Goal: Task Accomplishment & Management: Manage account settings

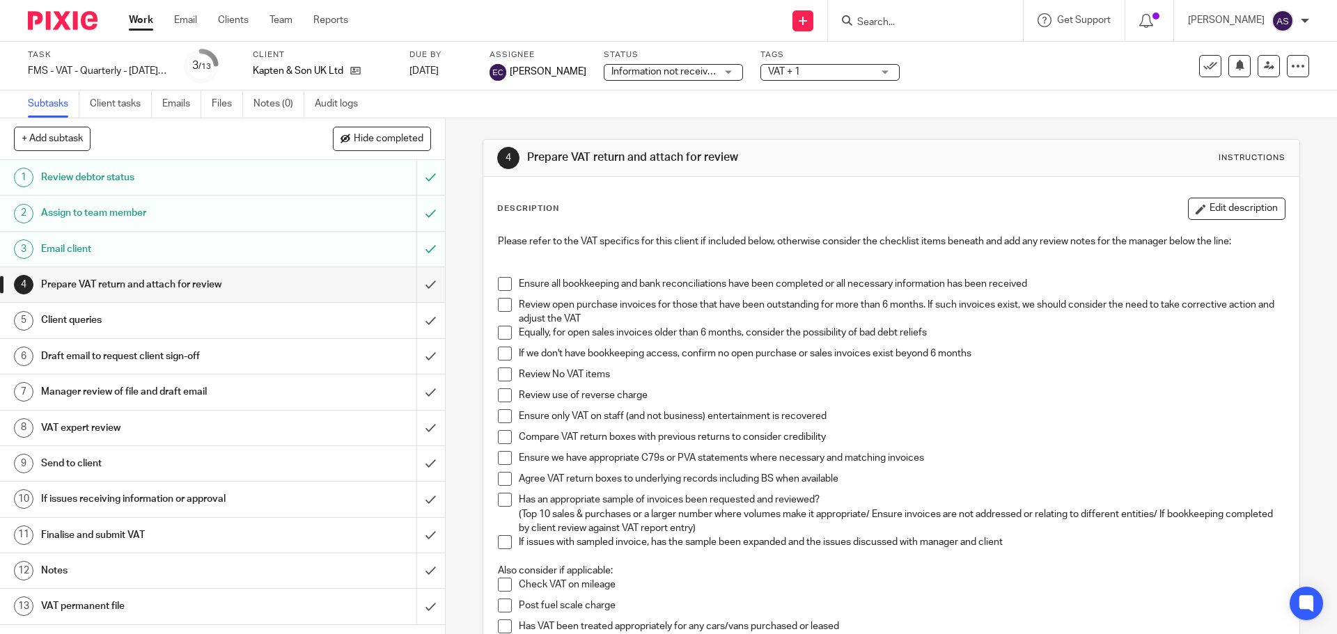
click at [888, 24] on input "Search" at bounding box center [918, 23] width 125 height 13
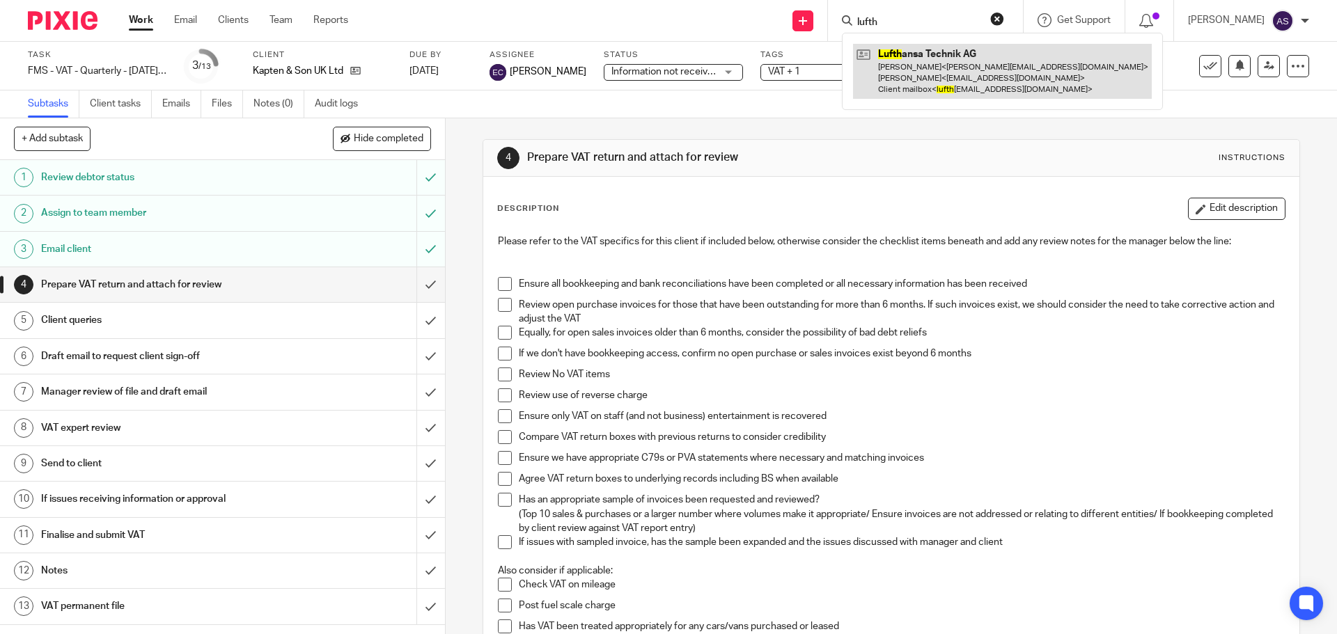
type input "lufth"
click at [982, 81] on link at bounding box center [1002, 71] width 299 height 55
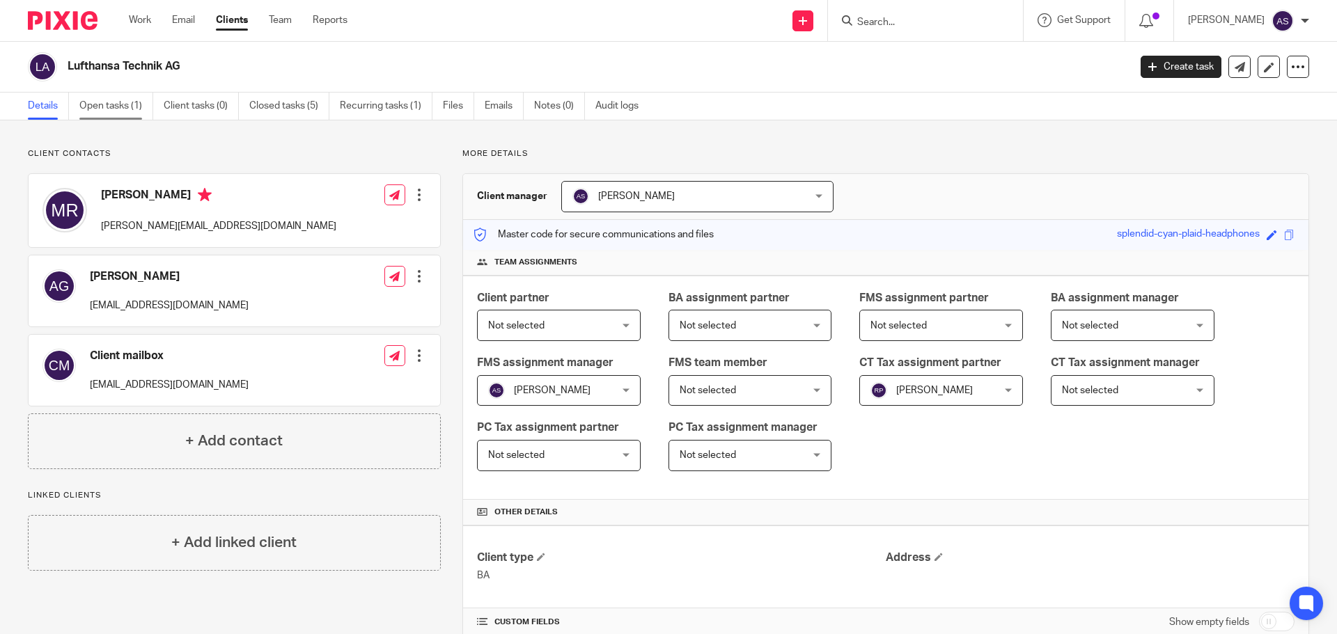
click at [134, 104] on link "Open tasks (1)" at bounding box center [116, 106] width 74 height 27
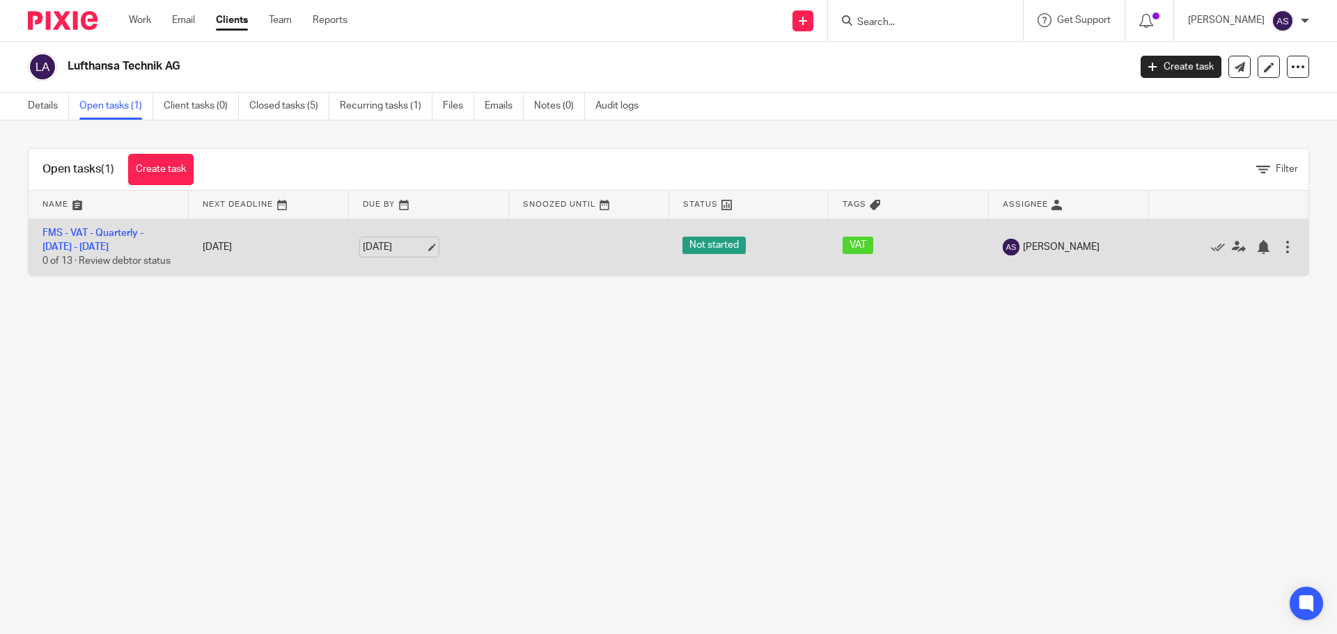
click at [395, 245] on link "6 Sep 2025" at bounding box center [394, 247] width 63 height 15
click at [143, 232] on link "FMS - VAT - Quarterly - [DATE] - [DATE]" at bounding box center [92, 240] width 101 height 24
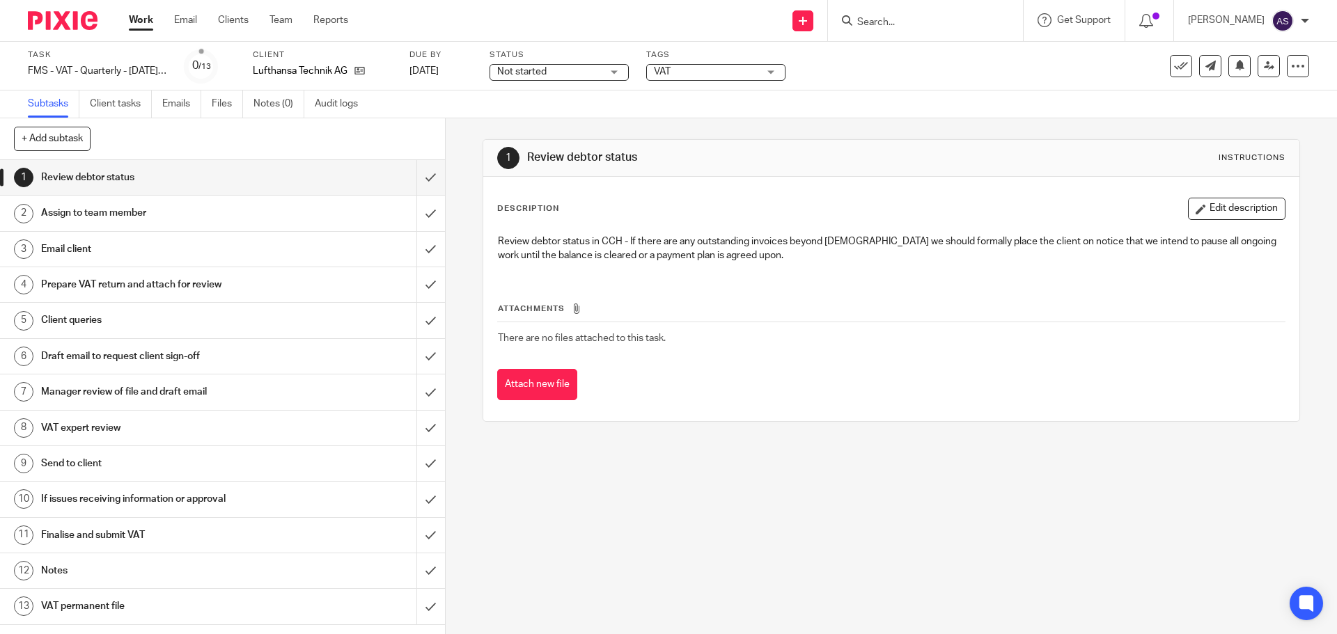
click at [530, 68] on span "Not started" at bounding box center [521, 72] width 49 height 10
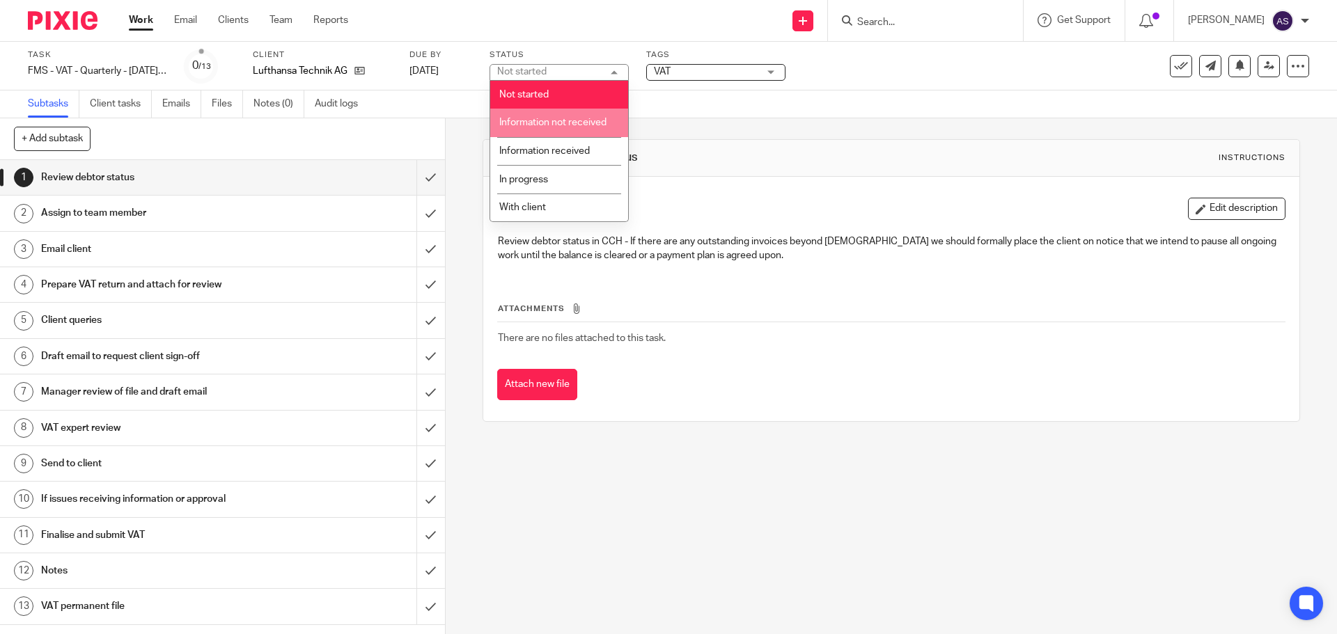
click at [539, 123] on span "Information not received" at bounding box center [552, 123] width 107 height 10
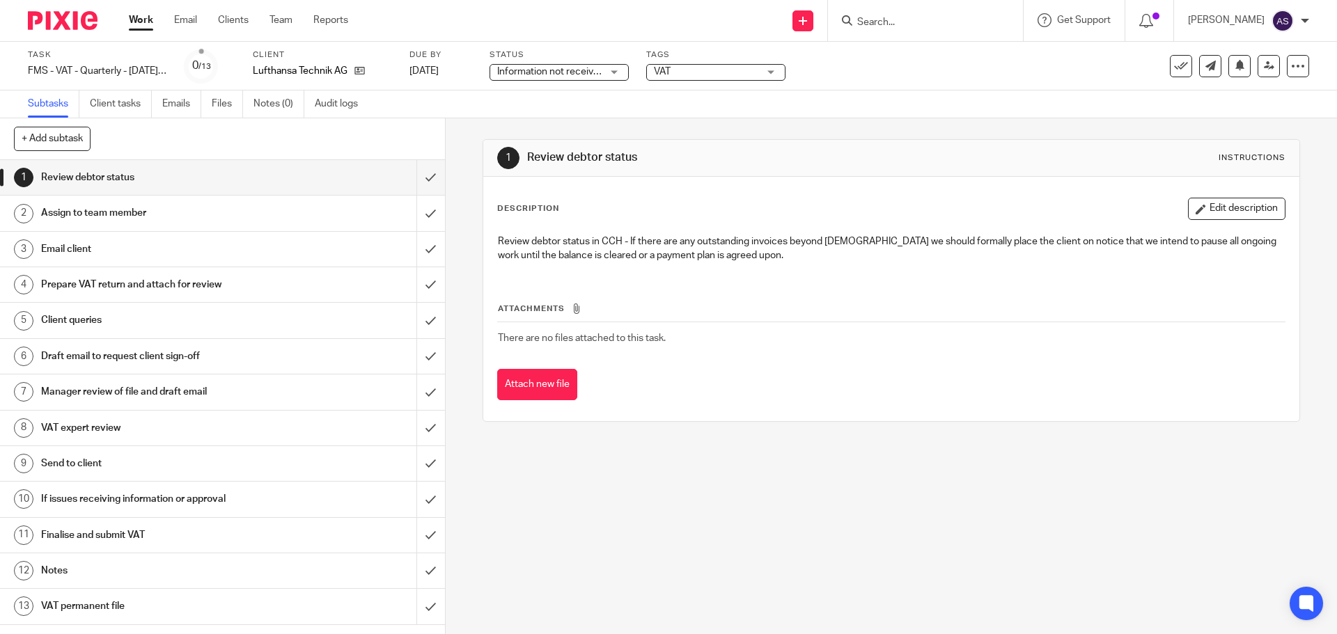
click at [700, 79] on span "VAT" at bounding box center [706, 72] width 104 height 15
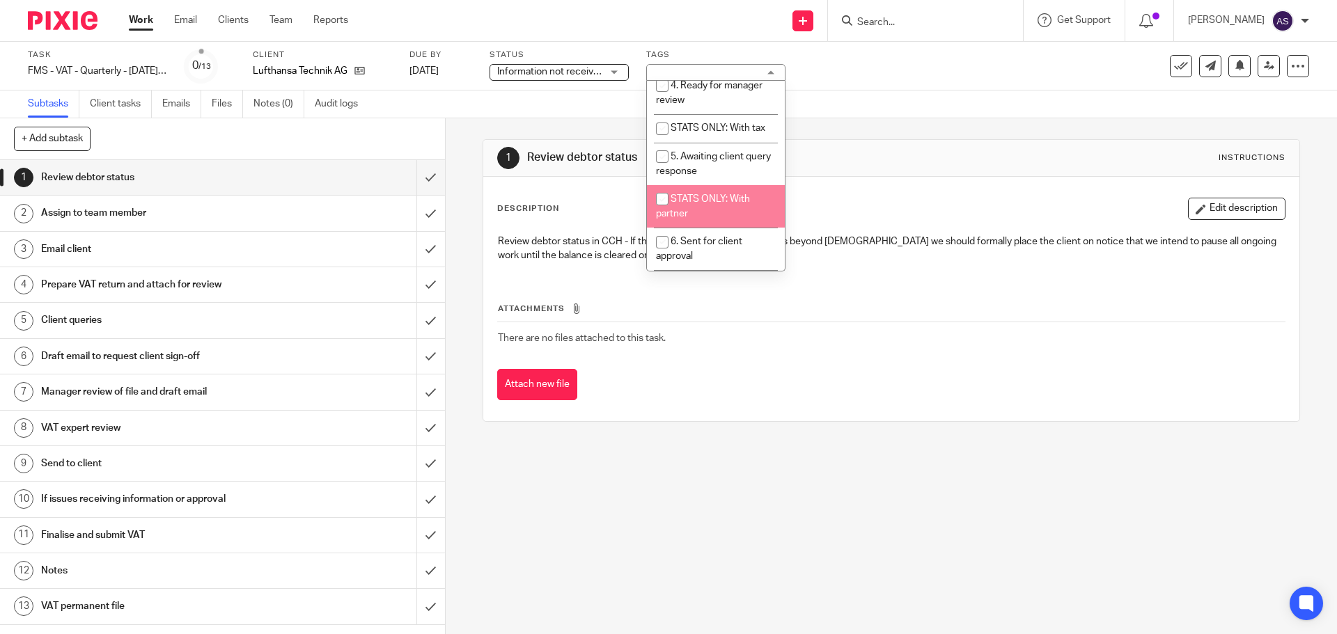
scroll to position [209, 0]
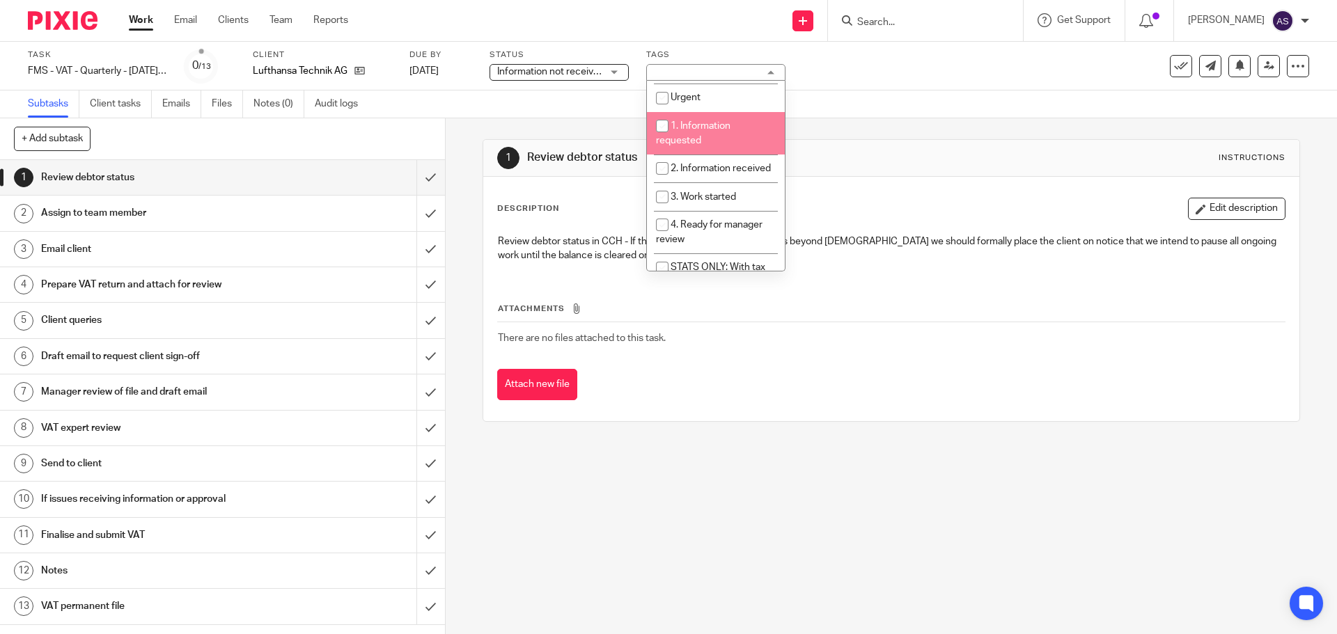
click at [705, 134] on li "1. Information requested" at bounding box center [716, 133] width 138 height 42
checkbox input "true"
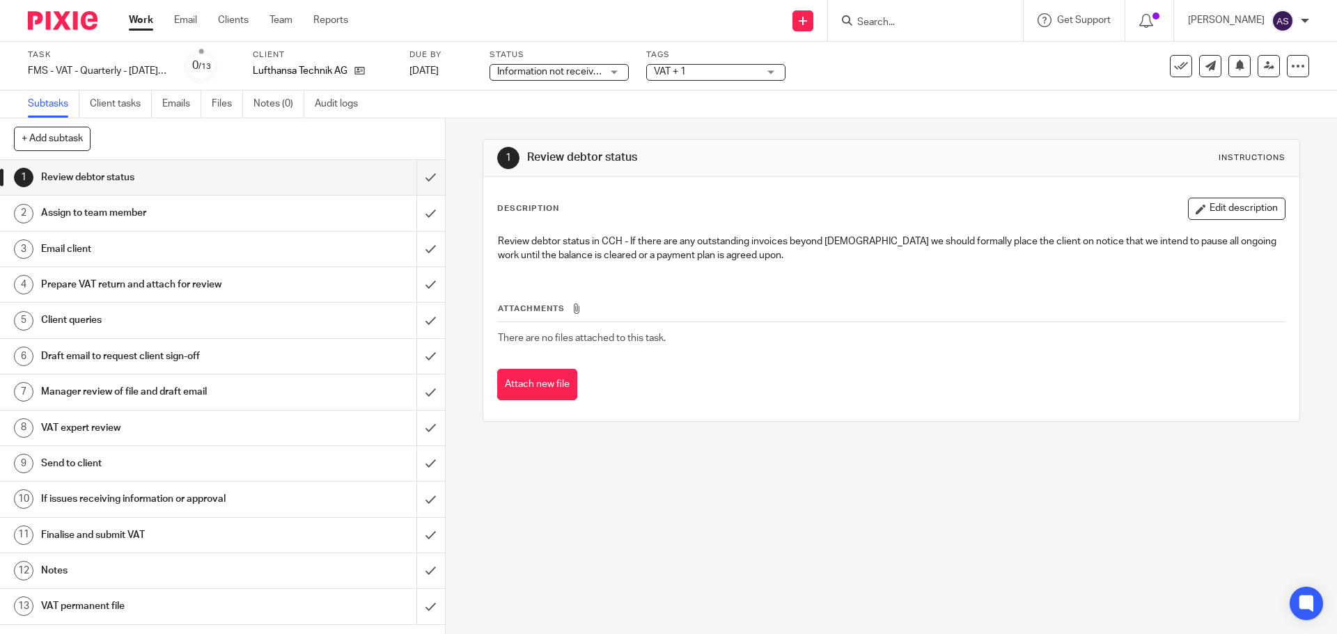
click at [452, 246] on div "1 Review debtor status Instructions Description Edit description Review debtor …" at bounding box center [891, 376] width 891 height 516
click at [408, 175] on input "submit" at bounding box center [222, 177] width 445 height 35
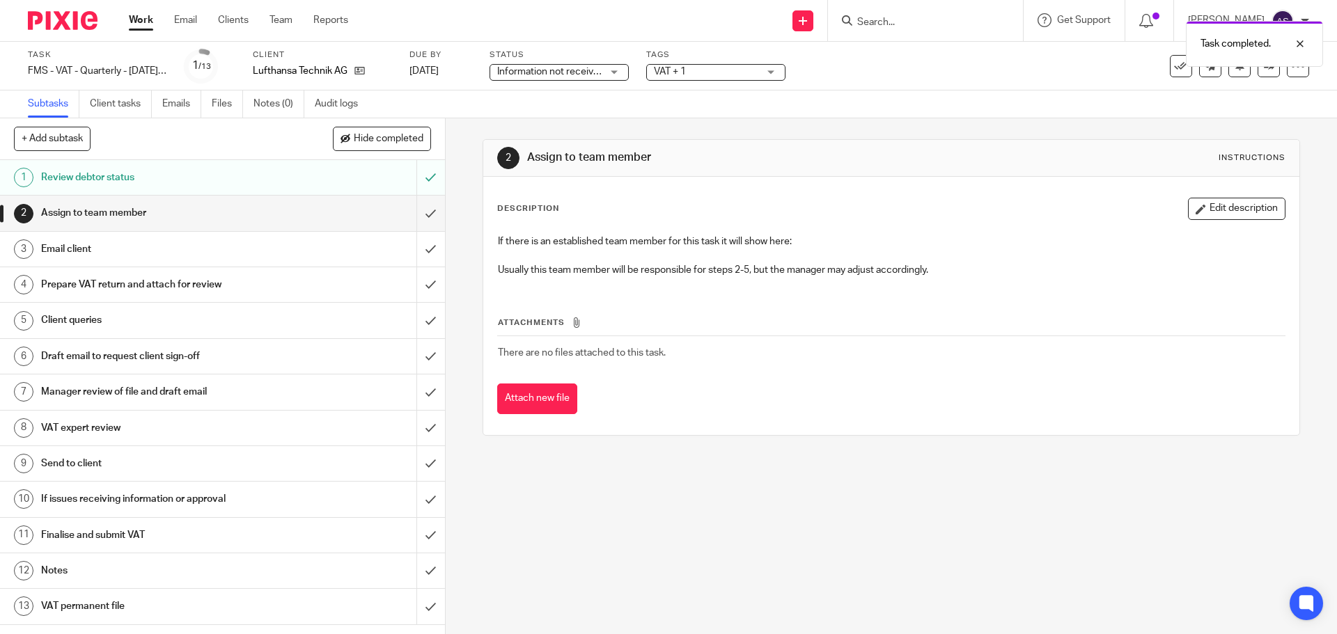
click at [681, 63] on div "Task completed." at bounding box center [995, 40] width 654 height 53
click at [718, 85] on div "Task FMS - VAT - Quarterly - May - July, 2025 Save FMS - VAT - Quarterly - May …" at bounding box center [668, 66] width 1337 height 49
click at [723, 79] on div "VAT + 1" at bounding box center [715, 72] width 139 height 17
click at [991, 102] on div "Subtasks Client tasks Emails Files Notes (0) Audit logs" at bounding box center [668, 105] width 1337 height 28
click at [1257, 72] on link at bounding box center [1268, 66] width 22 height 22
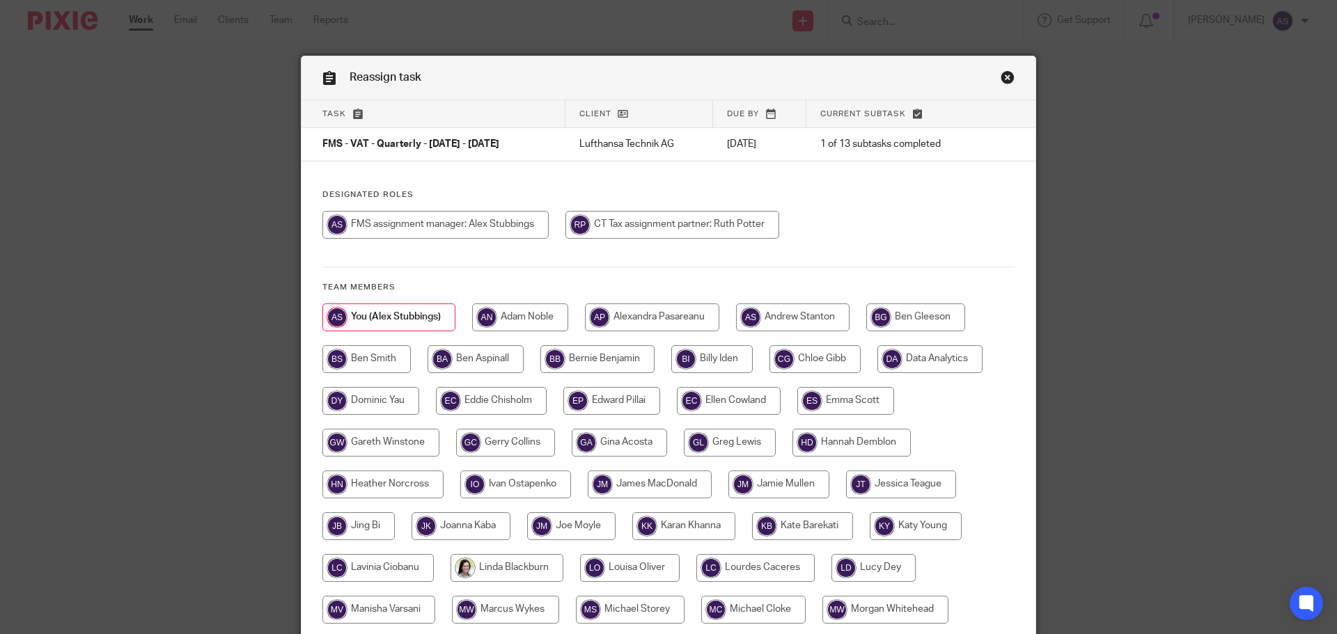
click at [682, 529] on input "radio" at bounding box center [683, 526] width 103 height 28
radio input "true"
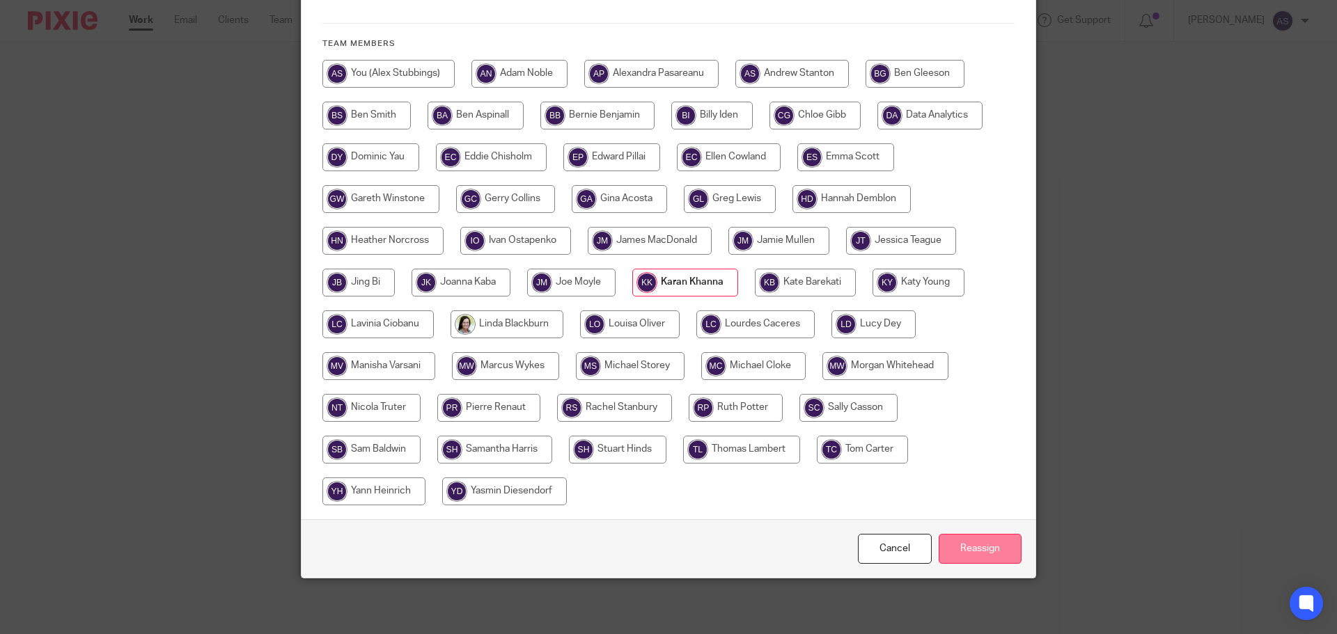
click at [976, 550] on input "Reassign" at bounding box center [979, 549] width 83 height 30
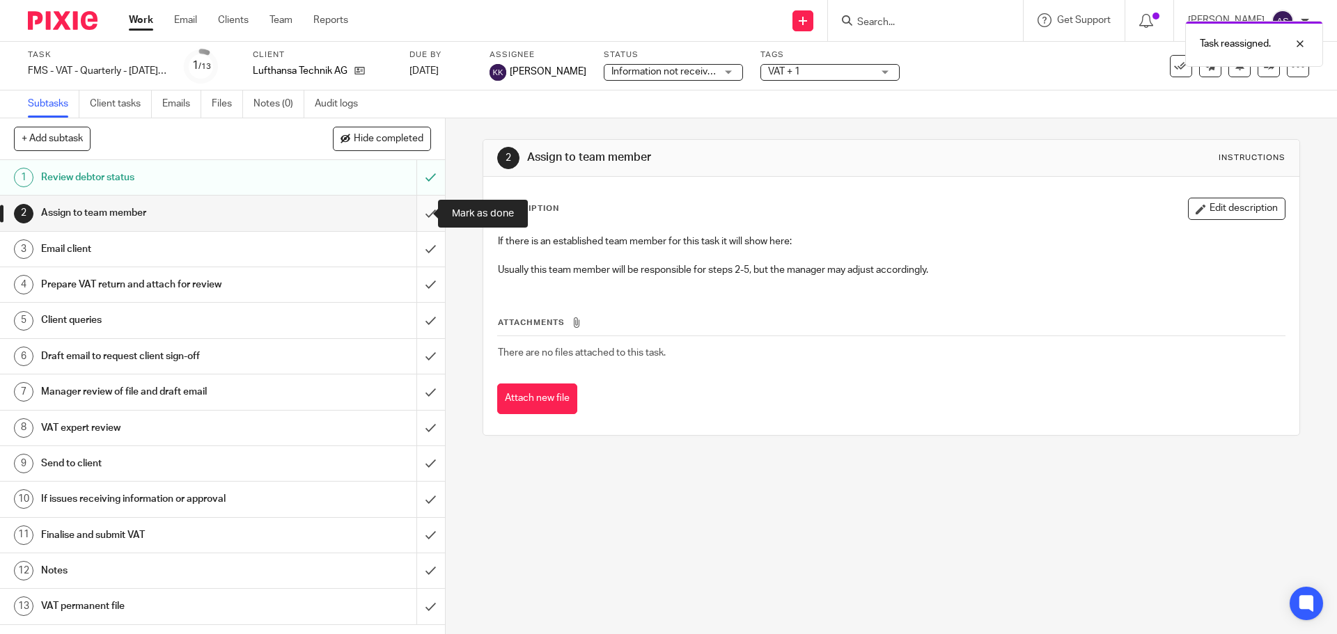
click at [416, 215] on input "submit" at bounding box center [222, 213] width 445 height 35
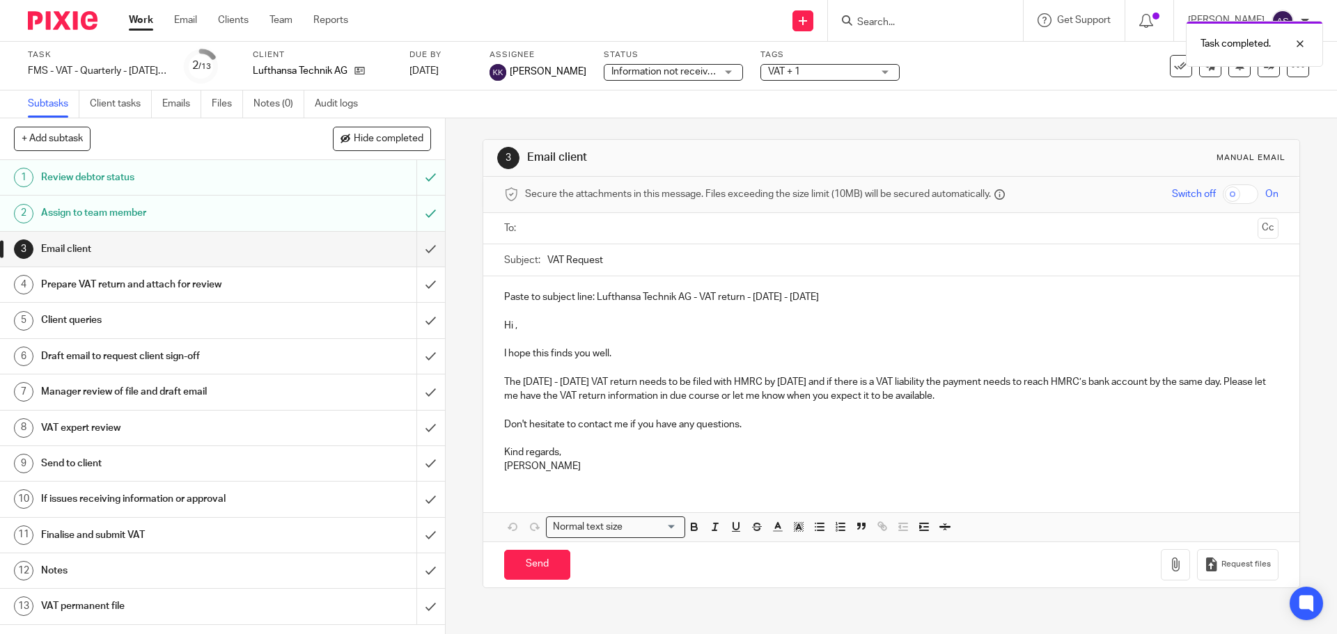
click at [510, 326] on p "Hi ," at bounding box center [890, 326] width 773 height 14
click at [567, 388] on p "The May - July, 2025 VAT return needs to be filed with HMRC by 7th September an…" at bounding box center [890, 389] width 773 height 29
click at [564, 382] on p "The May - July, 2025 VAT return needs to be filed with HMRC by 7th September an…" at bounding box center [890, 389] width 773 height 29
drag, startPoint x: 823, startPoint y: 294, endPoint x: 592, endPoint y: 301, distance: 231.3
click at [592, 301] on p "Paste to subject line: Lufthansa Technik AG - VAT return - May - July, 2025" at bounding box center [890, 297] width 773 height 14
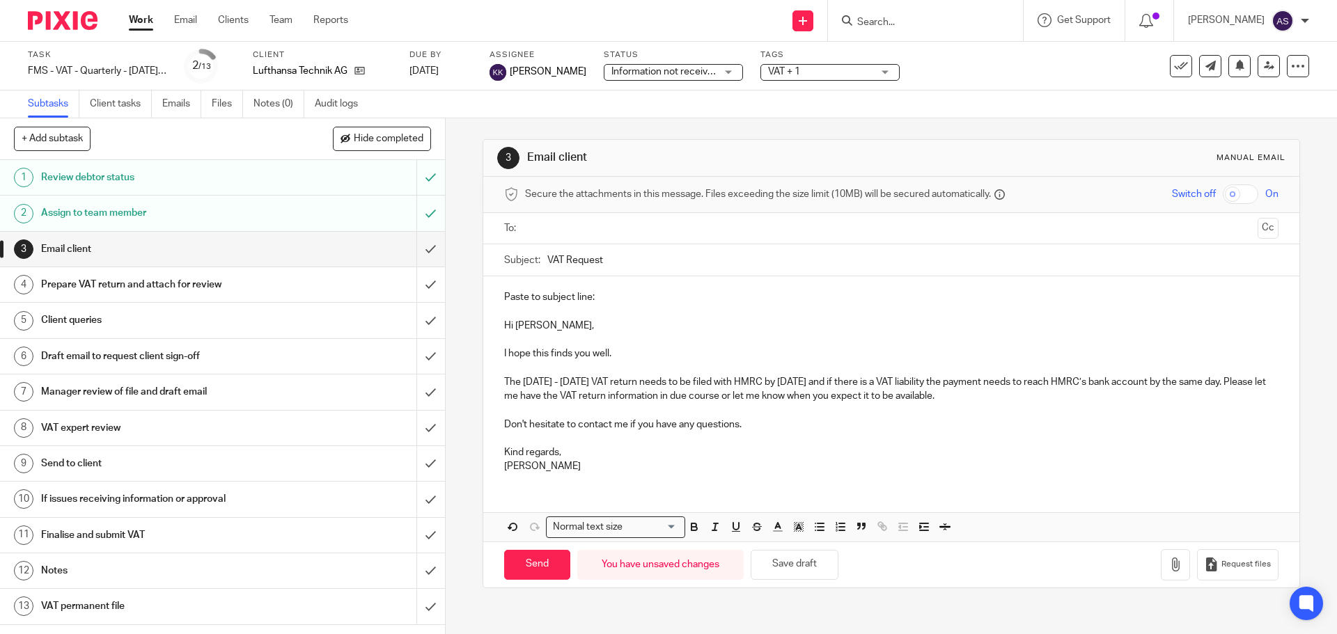
click at [629, 261] on input "VAT Request" at bounding box center [912, 259] width 730 height 31
paste input "Lufthansa Technik AG - VAT return - May - July, 2025"
type input "VAT Request: Lufthansa Technik AG - VAT return - May - July, 2025"
drag, startPoint x: 502, startPoint y: 310, endPoint x: 496, endPoint y: 283, distance: 27.9
click at [496, 283] on div "Paste to subject line: Hi Anke, I hope this finds you well. The May - July 2025…" at bounding box center [890, 379] width 815 height 207
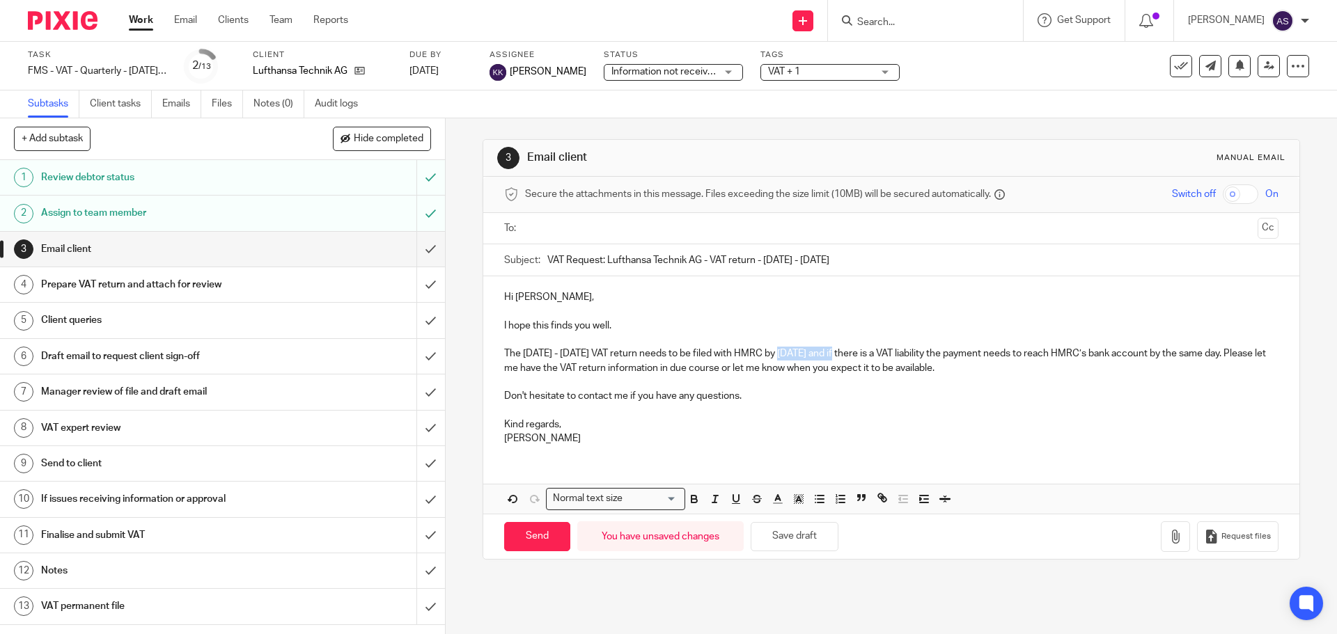
drag, startPoint x: 786, startPoint y: 357, endPoint x: 841, endPoint y: 351, distance: 55.4
click at [841, 351] on p "The May - July 2025 VAT return needs to be filed with HMRC by 7th September and…" at bounding box center [890, 361] width 773 height 29
click at [783, 391] on p "Don't hesitate to contact me if you have any questions." at bounding box center [890, 396] width 773 height 14
click at [615, 223] on input "text" at bounding box center [890, 229] width 721 height 16
drag, startPoint x: 620, startPoint y: 299, endPoint x: 1071, endPoint y: 227, distance: 456.8
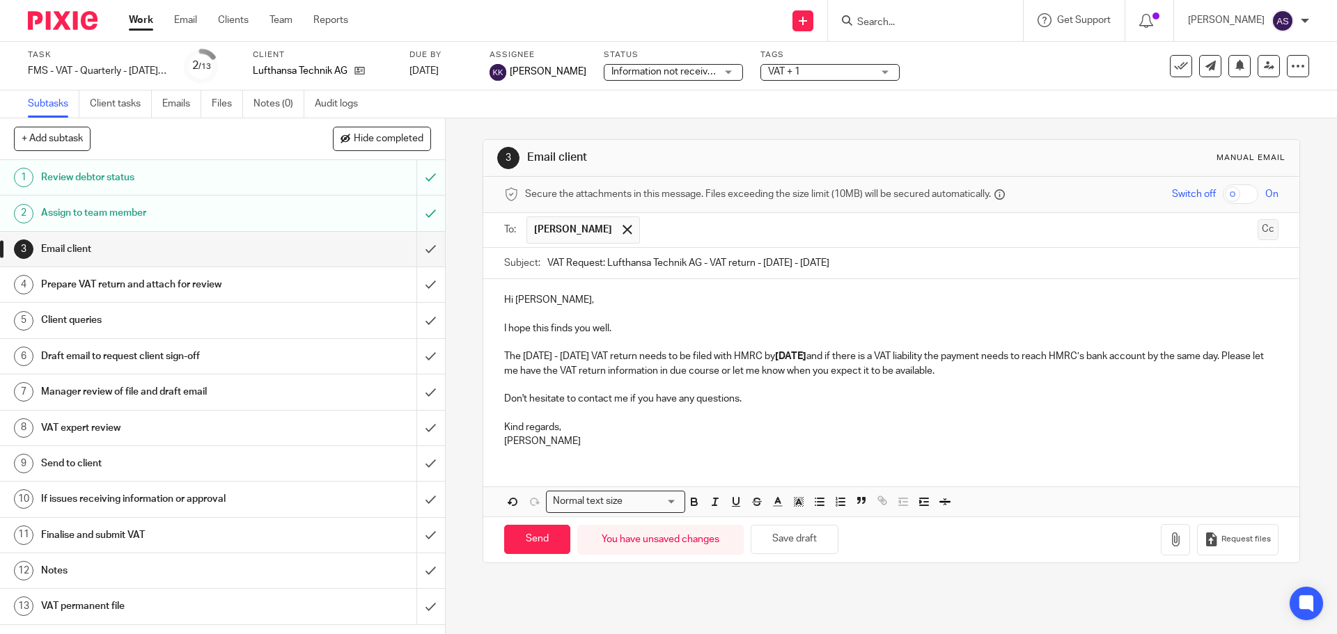
click at [1257, 224] on button "Cc" at bounding box center [1267, 229] width 21 height 21
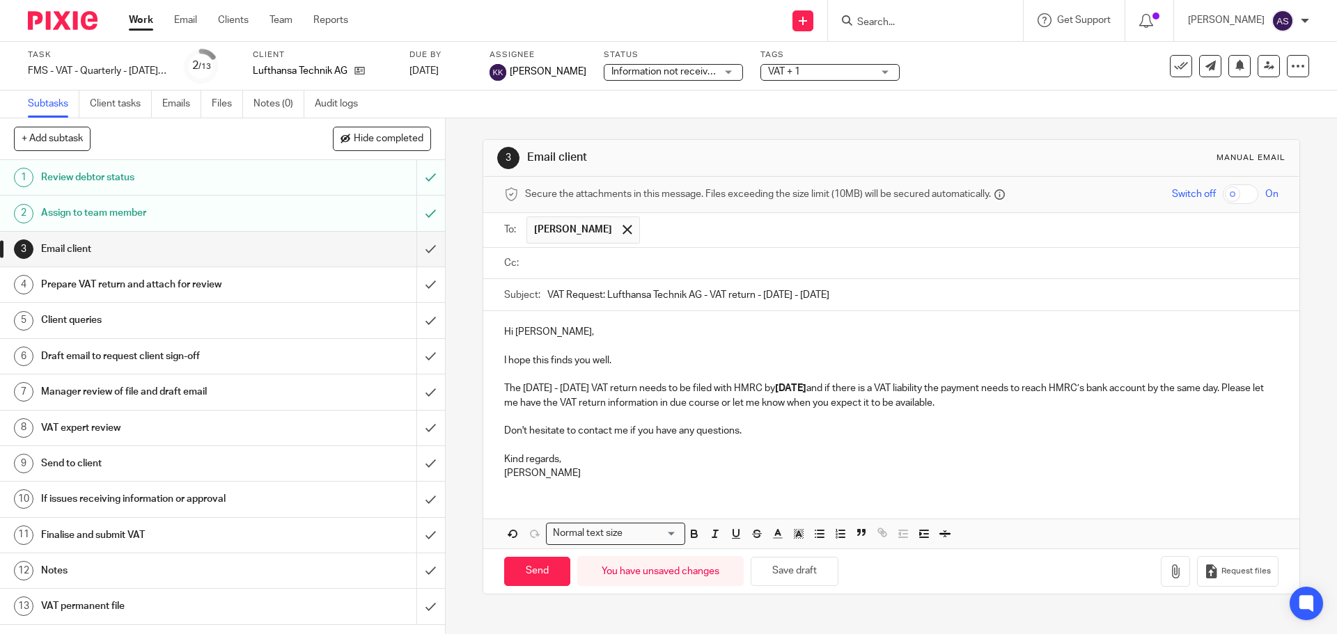
click at [597, 267] on input "text" at bounding box center [901, 263] width 742 height 16
click at [692, 261] on input "text" at bounding box center [960, 264] width 626 height 27
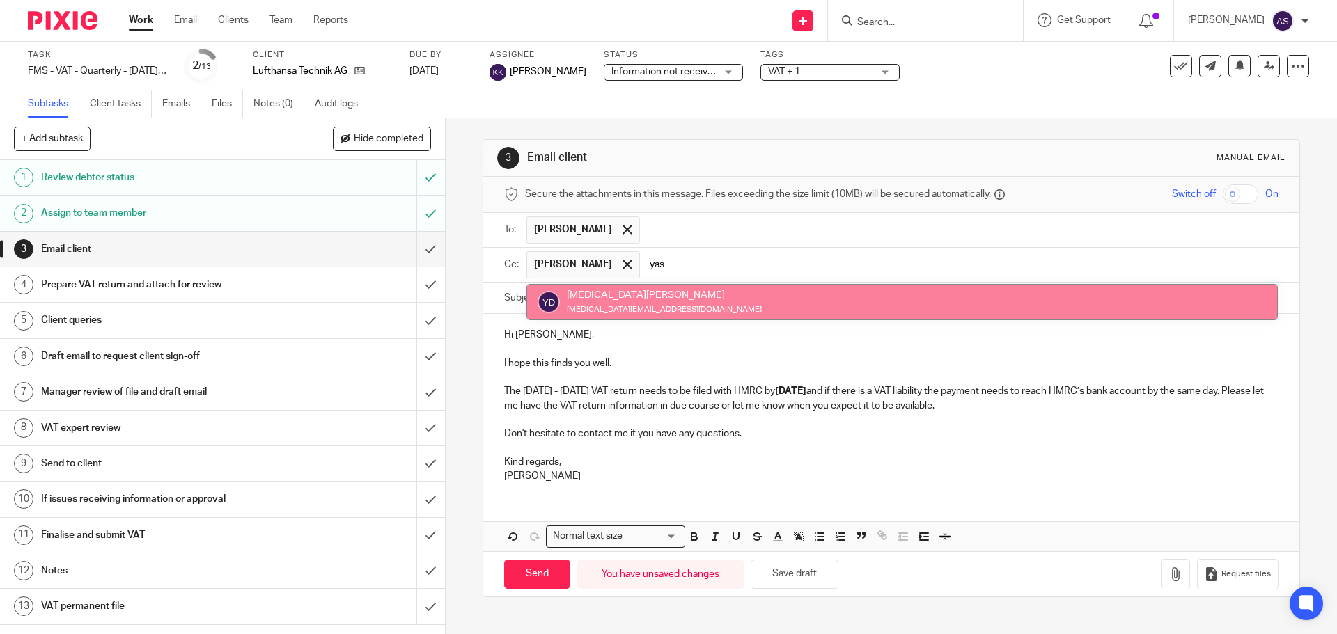
type input "yas"
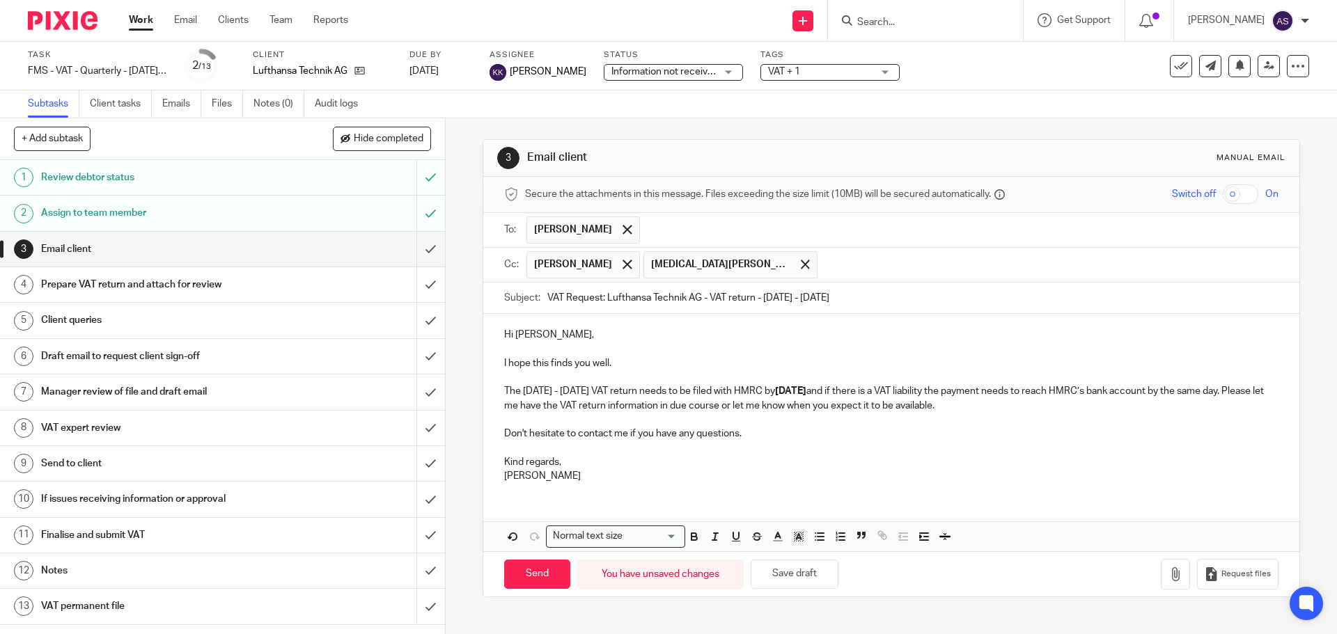
drag, startPoint x: 783, startPoint y: 274, endPoint x: 798, endPoint y: 271, distance: 15.0
click at [787, 274] on ul "MARKUS ROSENBERG Yasmin Diesendorf" at bounding box center [901, 265] width 751 height 34
click at [824, 268] on input "text" at bounding box center [1048, 264] width 448 height 27
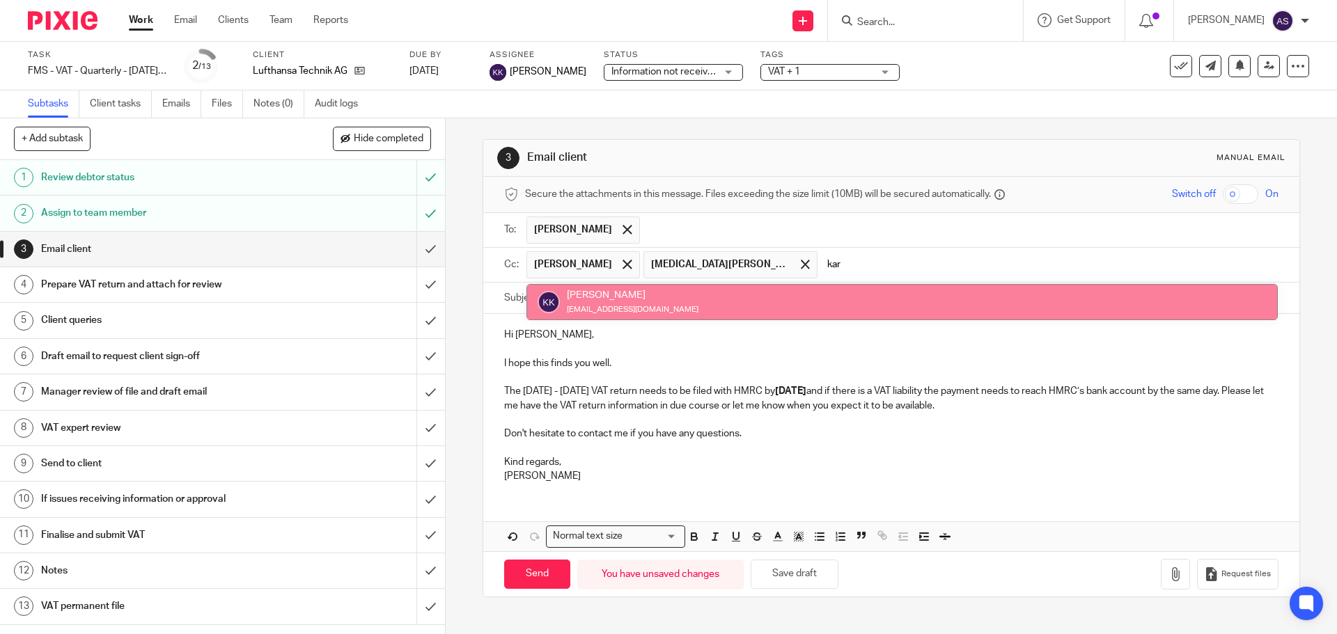
type input "kar"
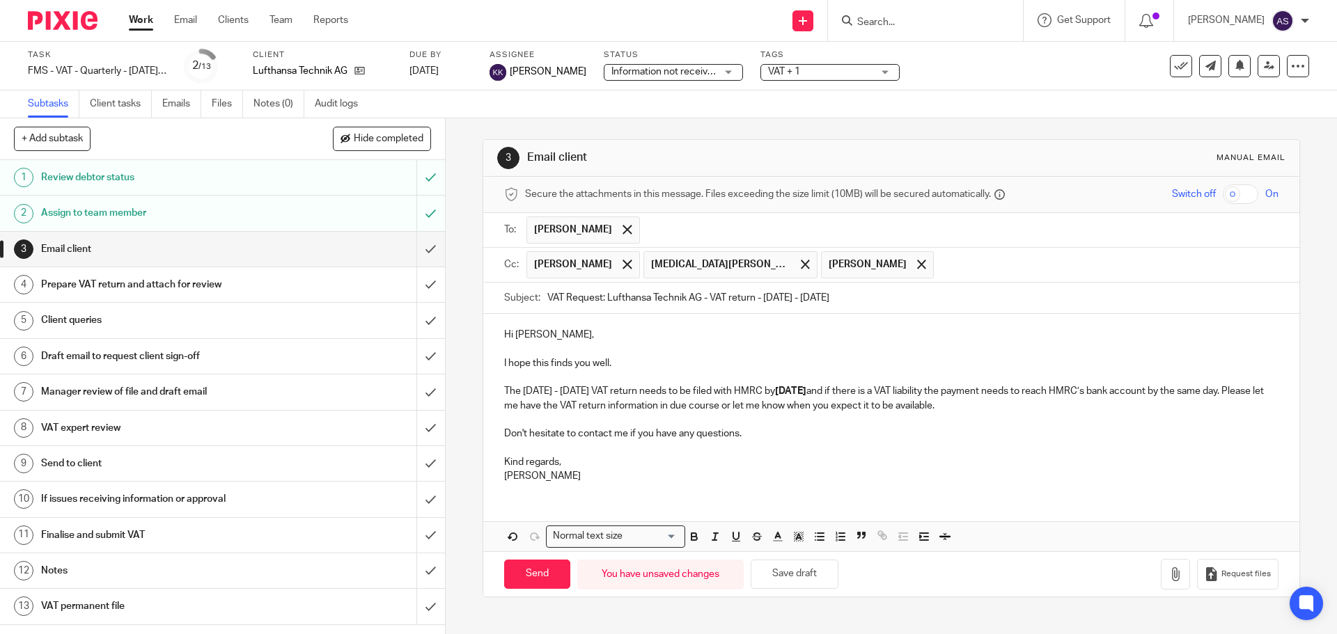
click at [941, 255] on input "text" at bounding box center [1106, 264] width 331 height 27
click at [803, 300] on input "VAT Request: Lufthansa Technik AG - VAT return - May - July, 2025" at bounding box center [912, 298] width 730 height 31
type input "VAT Request: Lufthansa Technik AG - VAT return - May - July 2025"
click at [516, 584] on input "Send" at bounding box center [537, 575] width 66 height 30
type input "Sent"
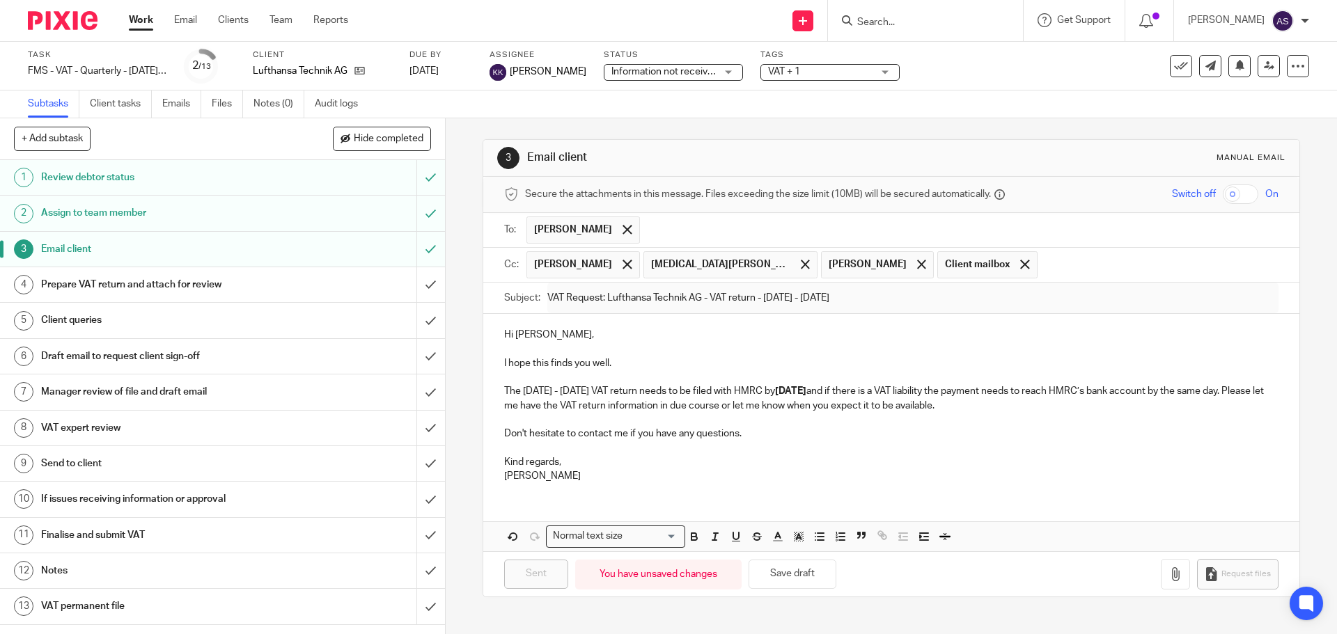
click at [906, 18] on input "Search" at bounding box center [918, 23] width 125 height 13
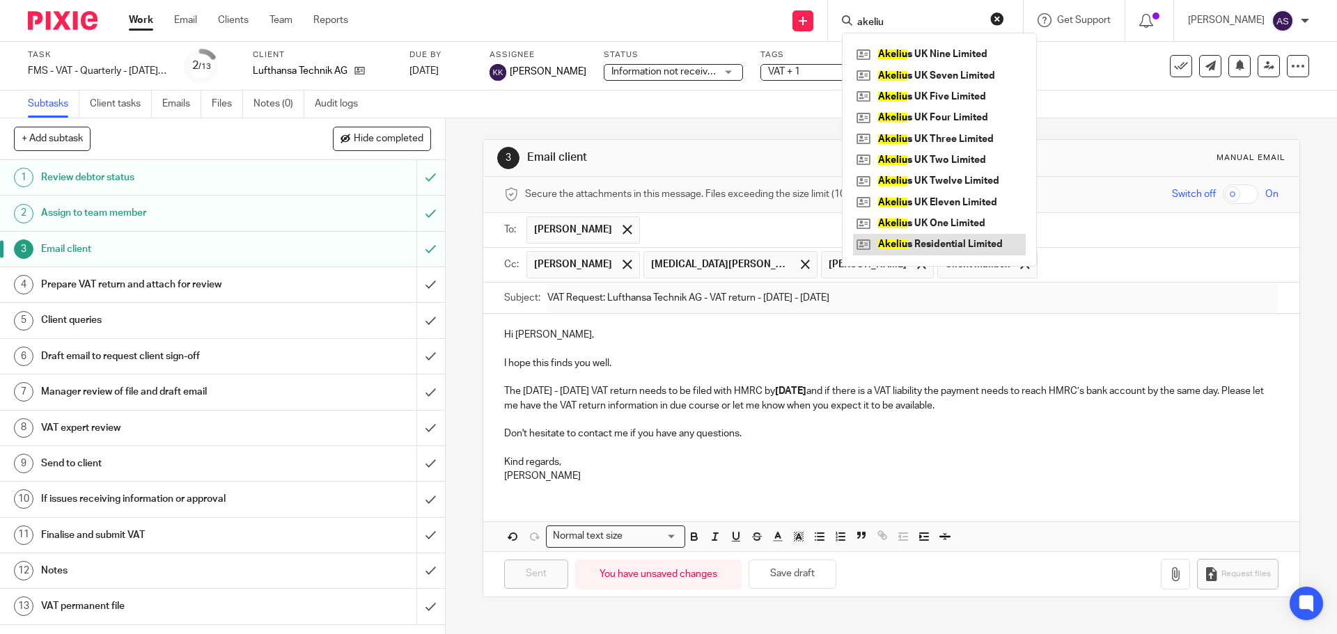
type input "akeliu"
click at [935, 240] on link at bounding box center [939, 244] width 173 height 21
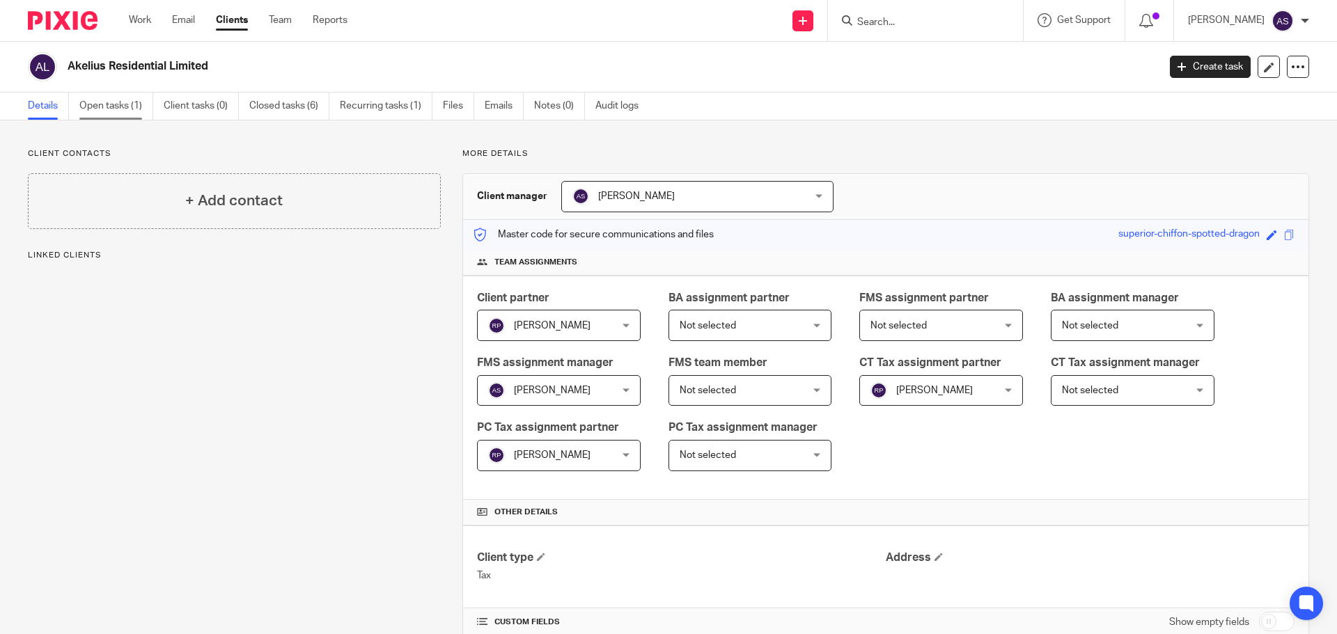
click at [128, 97] on link "Open tasks (1)" at bounding box center [116, 106] width 74 height 27
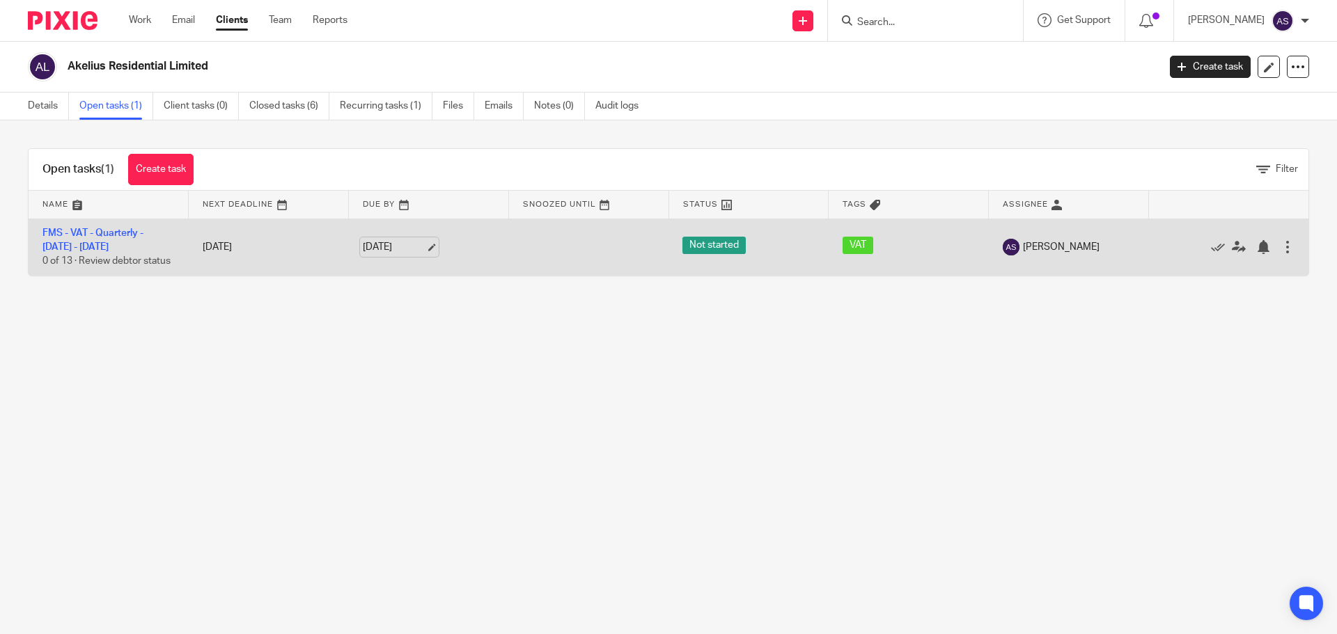
click at [393, 249] on link "[DATE]" at bounding box center [394, 247] width 63 height 15
click at [137, 233] on link "FMS - VAT - Quarterly - [DATE] - [DATE]" at bounding box center [92, 240] width 101 height 24
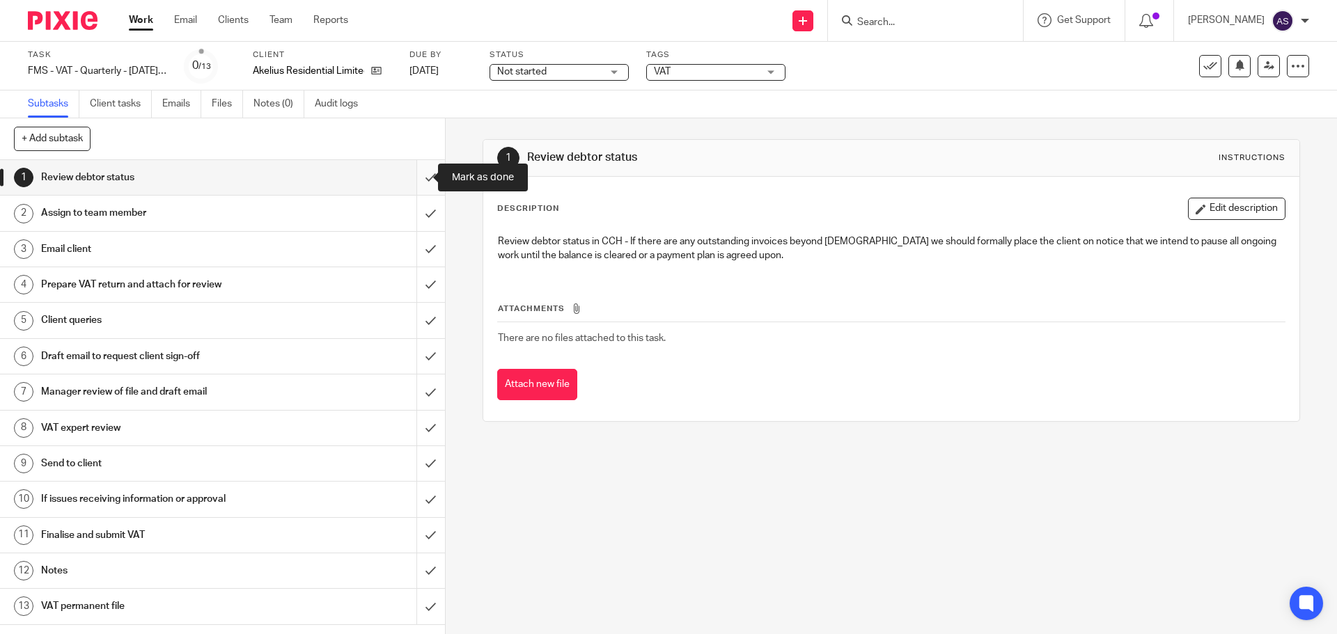
click at [408, 181] on input "submit" at bounding box center [222, 177] width 445 height 35
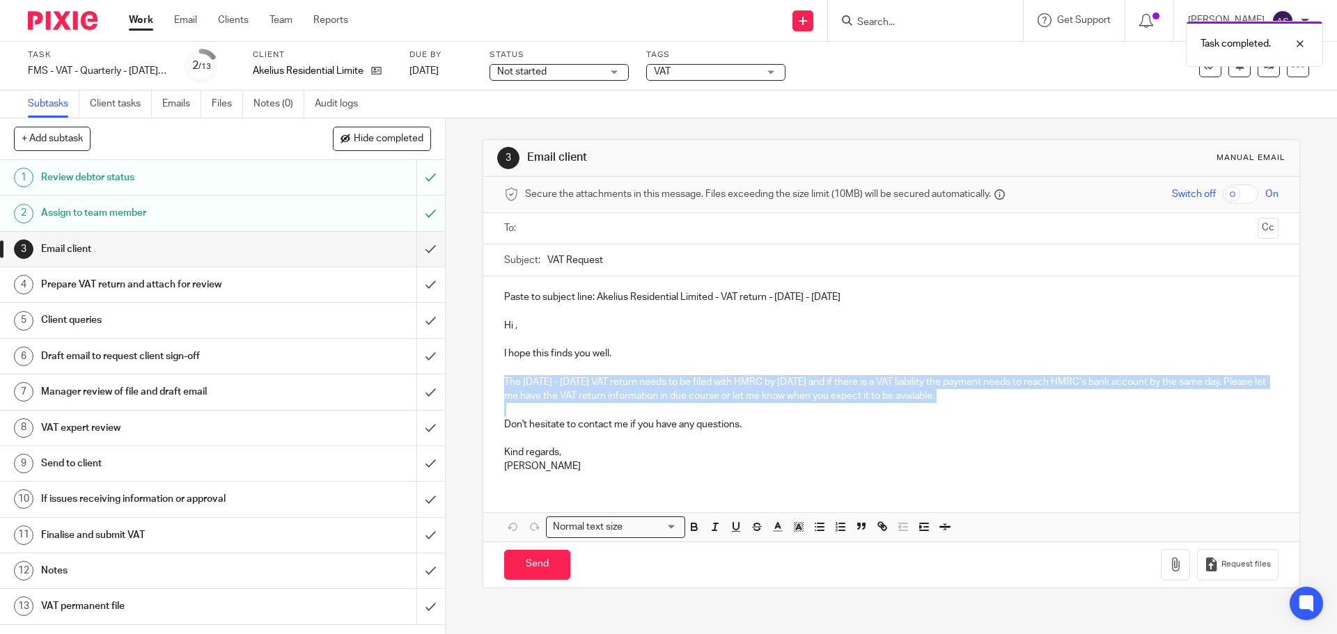
drag, startPoint x: 499, startPoint y: 382, endPoint x: 835, endPoint y: 418, distance: 338.2
click at [1006, 403] on div "Paste to subject line: Akelius Residential Limited - VAT return - [DATE] - [DAT…" at bounding box center [890, 379] width 815 height 207
copy p "The [DATE] - [DATE] VAT return needs to be filed with HMRC by [DATE] and if the…"
click at [417, 264] on input "submit" at bounding box center [222, 249] width 445 height 35
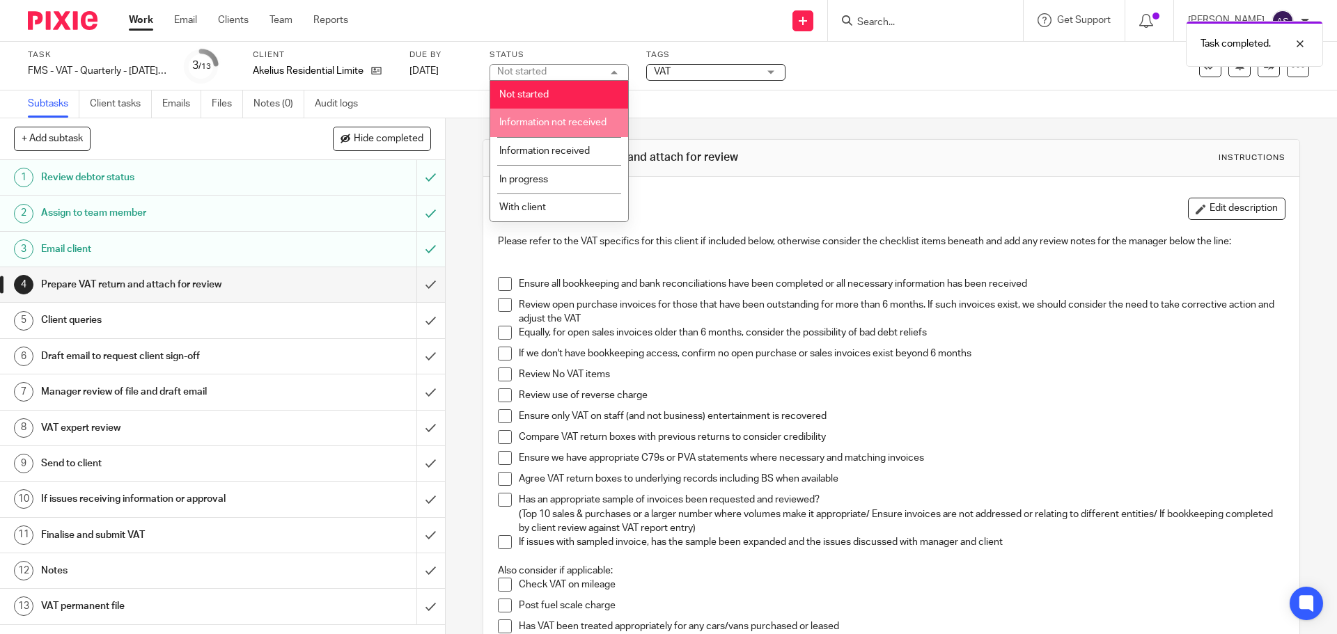
click at [579, 124] on span "Information not received" at bounding box center [552, 123] width 107 height 10
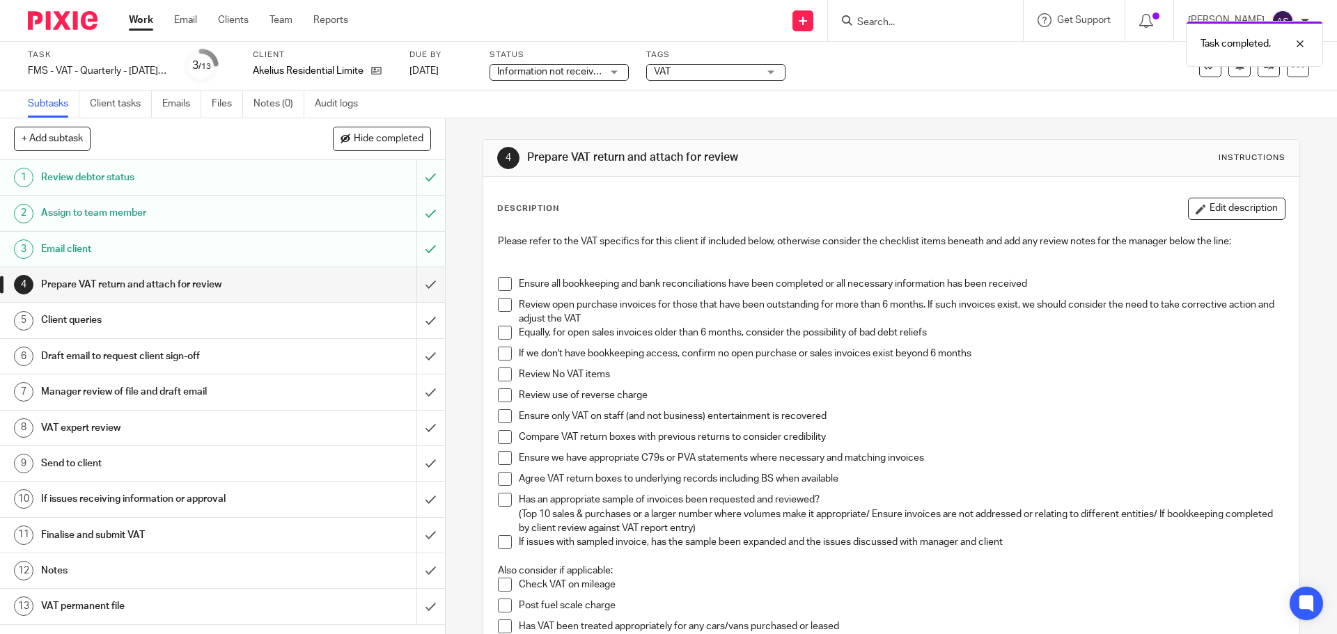
click at [733, 65] on div "Task completed." at bounding box center [995, 40] width 654 height 53
click at [731, 70] on span "VAT" at bounding box center [706, 72] width 104 height 15
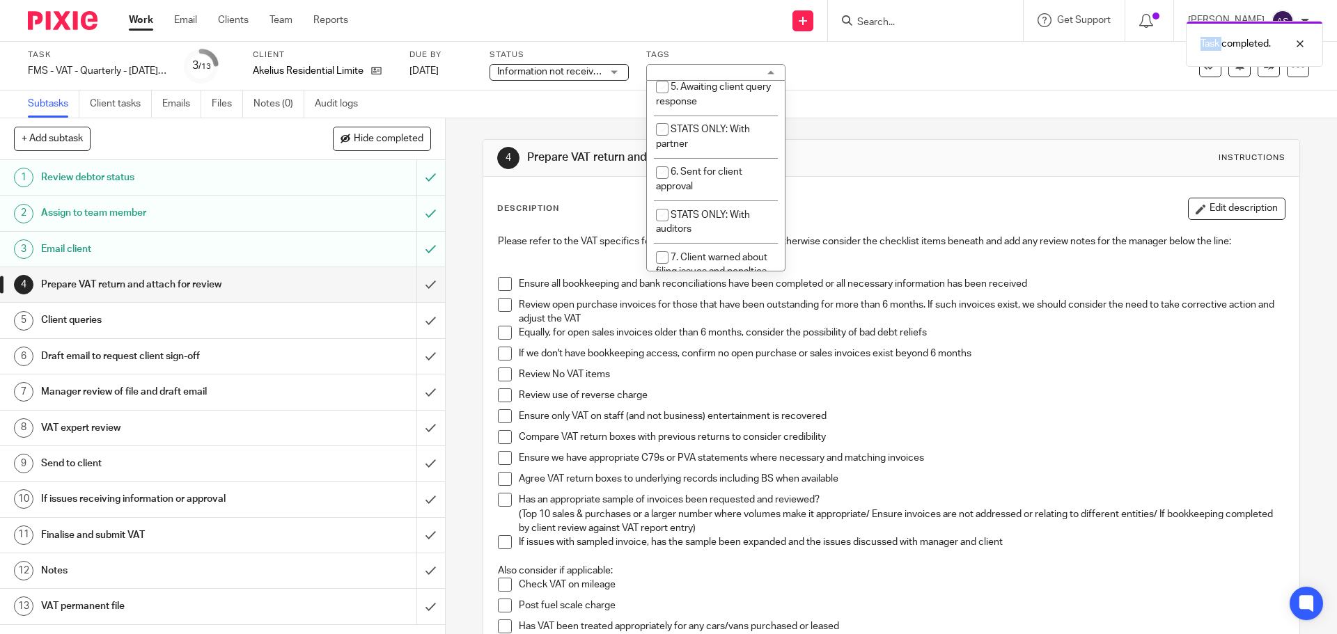
scroll to position [209, 0]
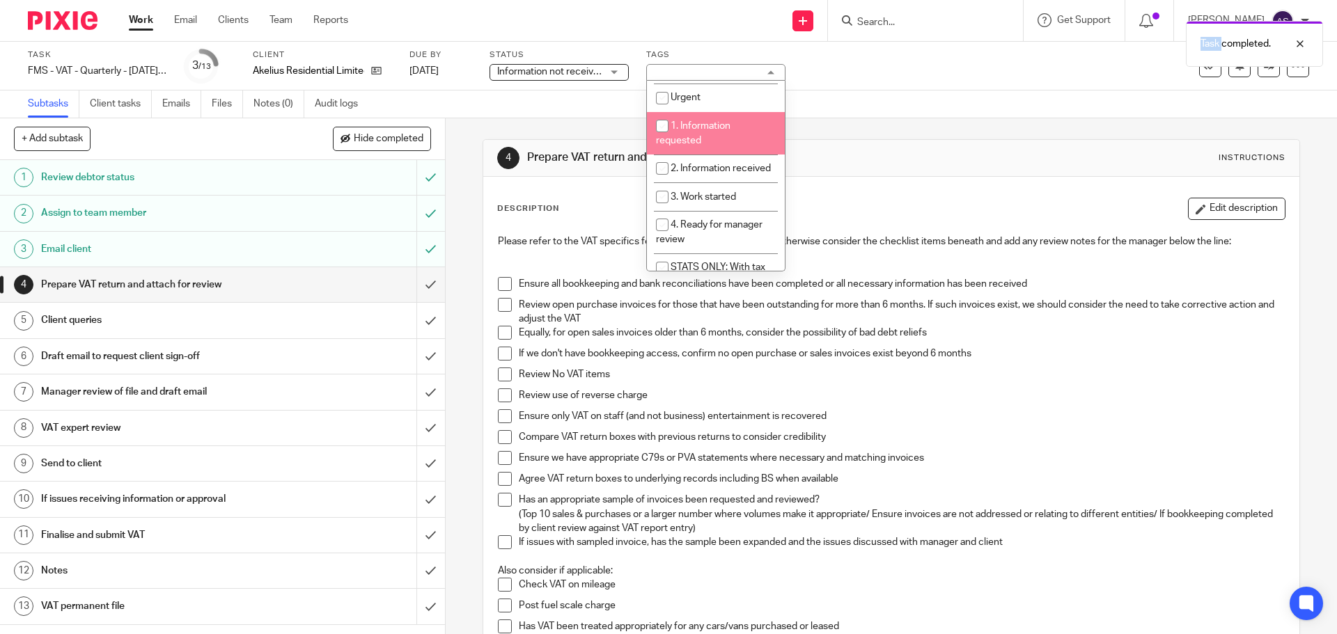
click at [717, 138] on li "1. Information requested" at bounding box center [716, 133] width 138 height 42
checkbox input "true"
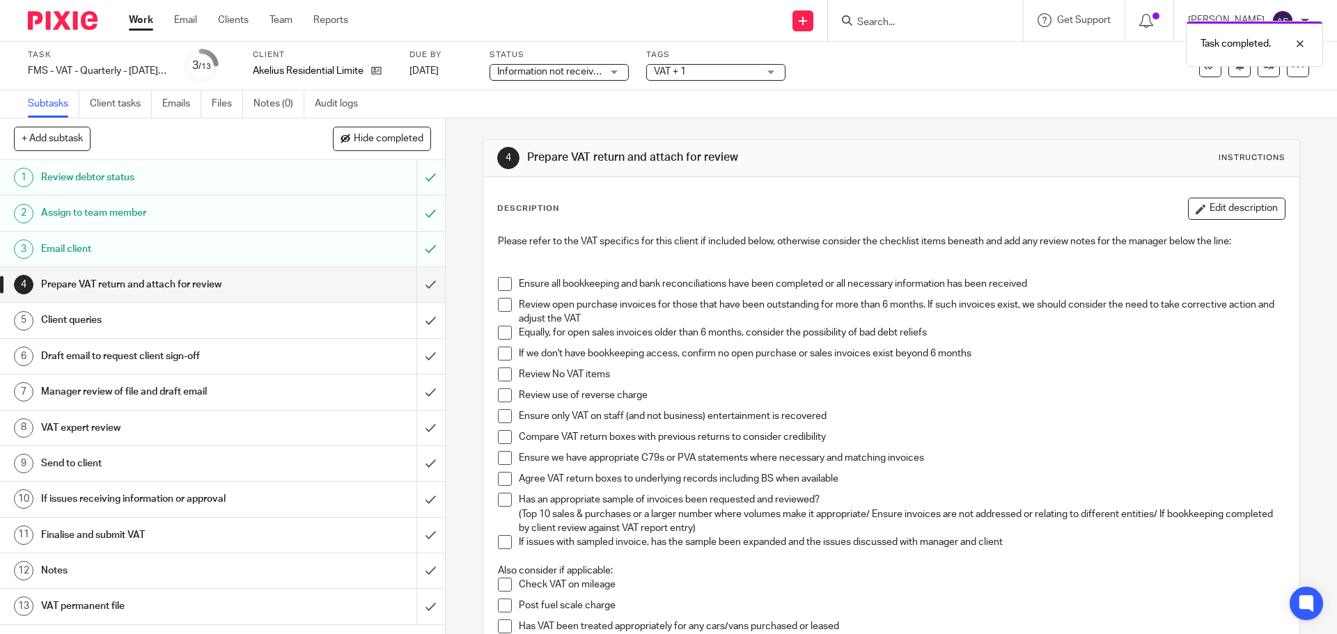
click at [945, 100] on div "Subtasks Client tasks Emails Files Notes (0) Audit logs" at bounding box center [668, 105] width 1337 height 28
